Goal: Navigation & Orientation: Understand site structure

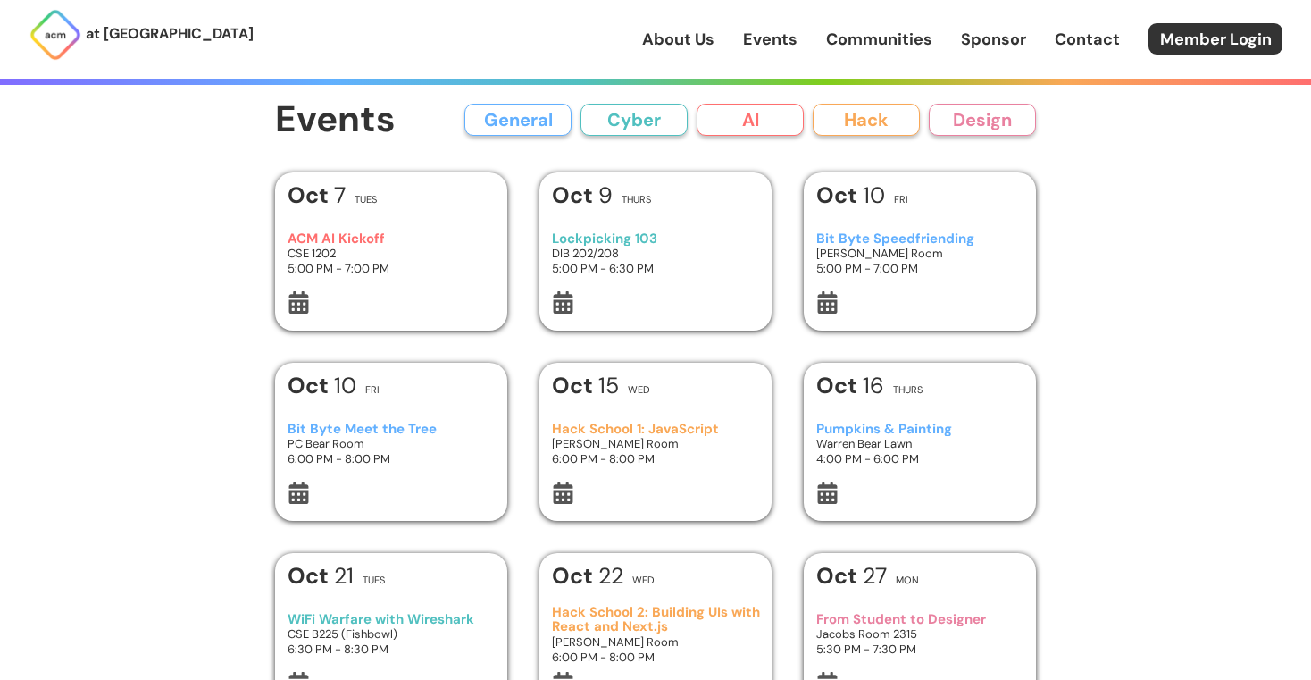
click at [705, 39] on link "About Us" at bounding box center [678, 39] width 72 height 23
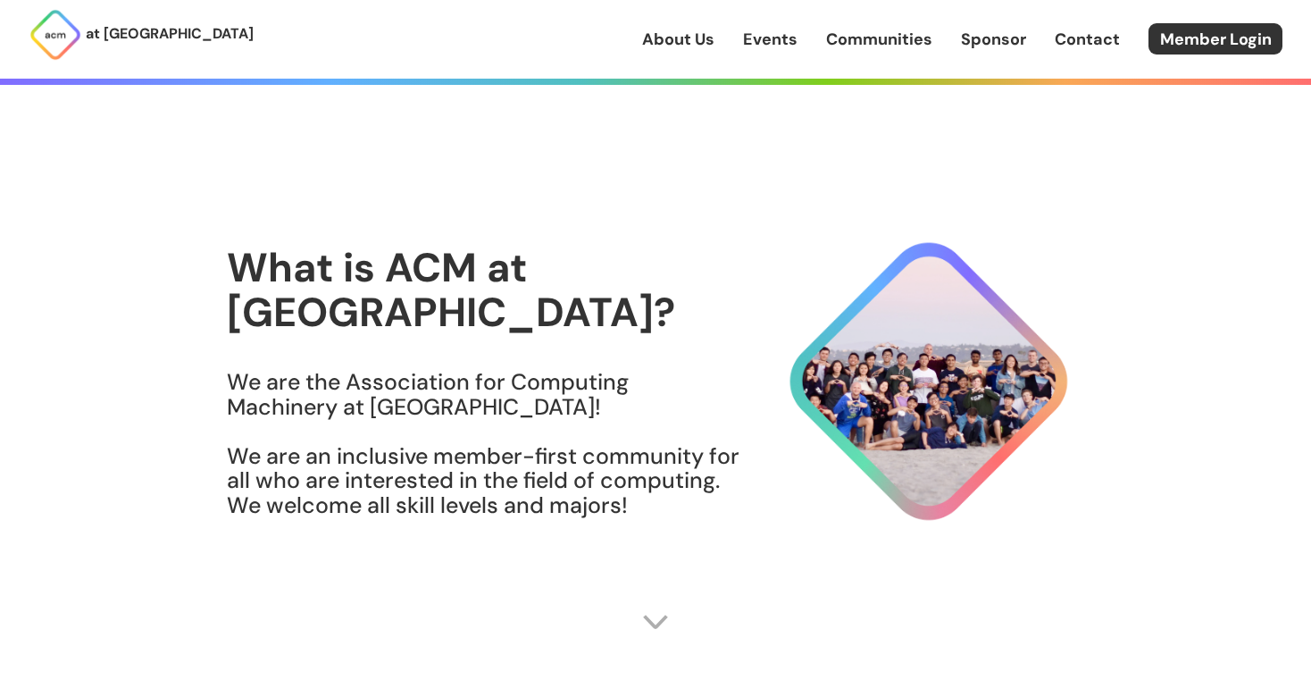
click at [756, 53] on div "About Us Events Communities Sponsor Contact Member Login" at bounding box center [976, 38] width 669 height 31
click at [761, 24] on div "About Us Events Communities Sponsor Contact Member Login" at bounding box center [976, 38] width 669 height 31
click at [761, 35] on link "Events" at bounding box center [770, 39] width 54 height 23
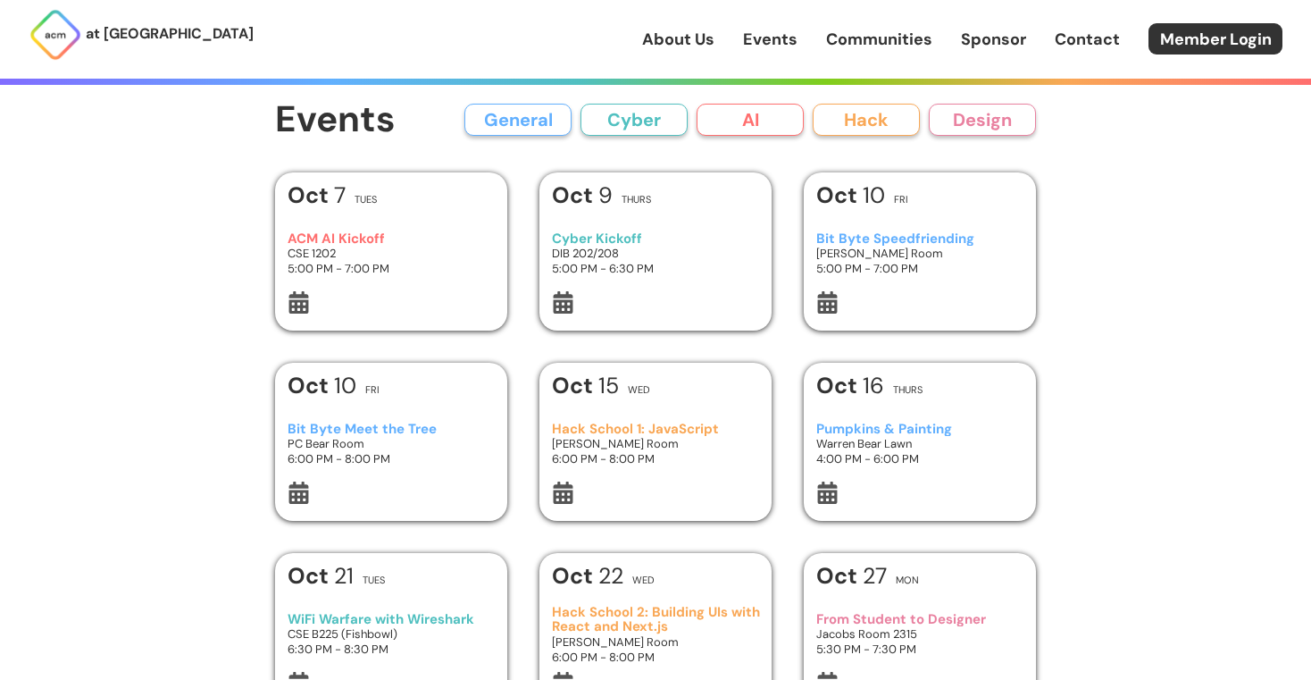
click at [865, 36] on link "Communities" at bounding box center [879, 39] width 106 height 23
